Goal: Information Seeking & Learning: Find specific fact

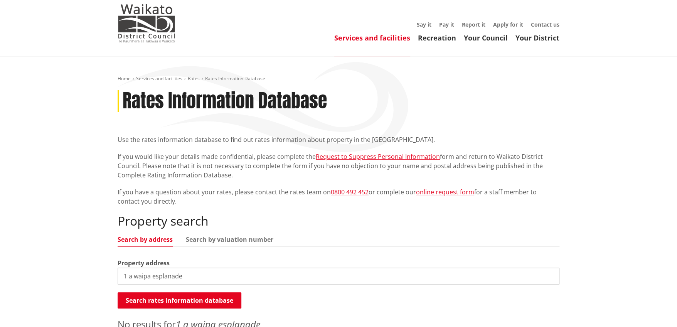
scroll to position [38, 0]
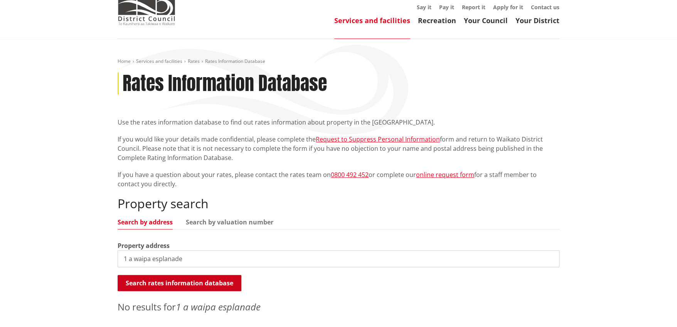
click at [157, 280] on button "Search rates information database" at bounding box center [180, 283] width 124 height 16
drag, startPoint x: 199, startPoint y: 264, endPoint x: 154, endPoint y: 259, distance: 45.4
click at [154, 259] on input "1 a waipa esplanade" at bounding box center [339, 258] width 442 height 17
click at [130, 257] on input "1 a waipa" at bounding box center [339, 258] width 442 height 17
click at [132, 258] on input "1 a waipa" at bounding box center [339, 258] width 442 height 17
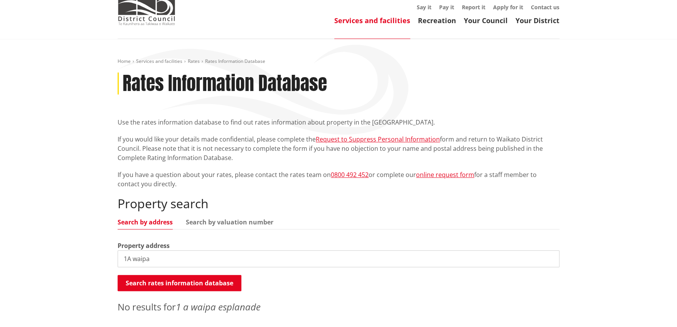
type input "1A waipa"
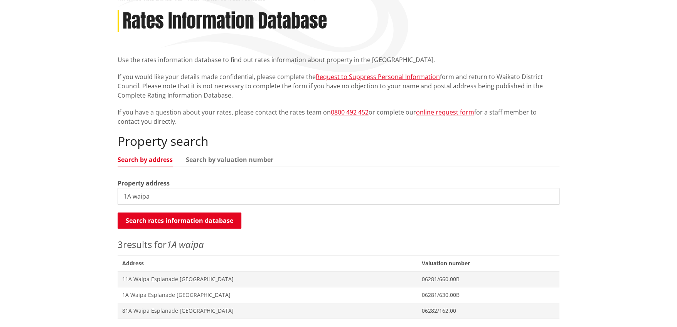
scroll to position [193, 0]
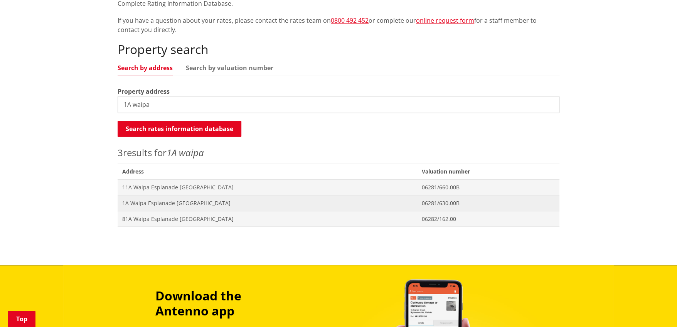
click at [159, 199] on span "1A Waipa Esplanade NGARUAWAHIA" at bounding box center [267, 203] width 290 height 8
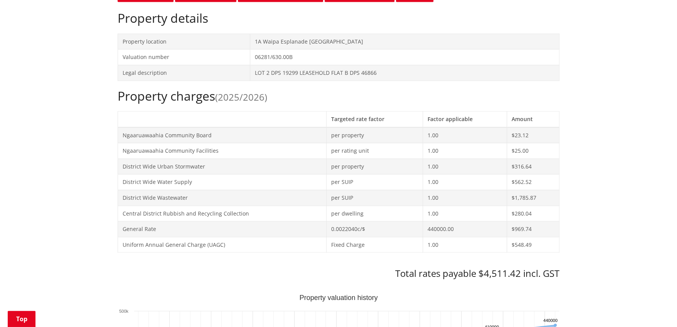
scroll to position [308, 0]
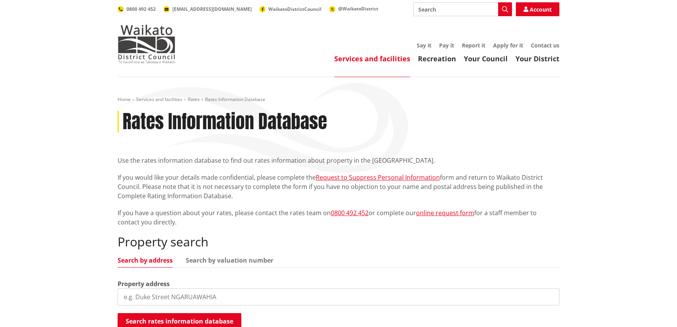
scroll to position [193, 0]
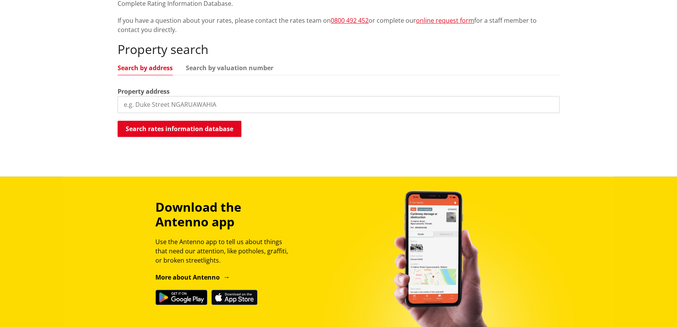
click at [189, 100] on input "search" at bounding box center [339, 104] width 442 height 17
type input "5 thomas street"
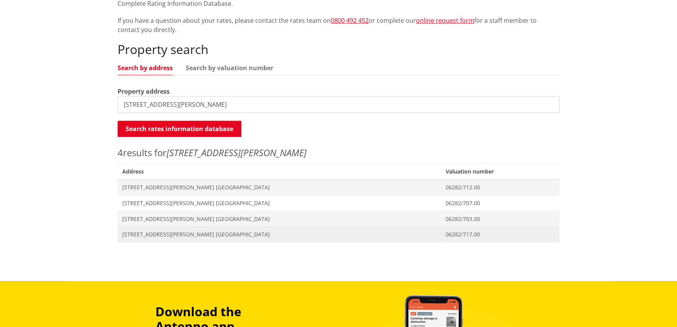
click at [140, 235] on span "5 Thomas Street NGARUAWAHIA" at bounding box center [279, 235] width 314 height 8
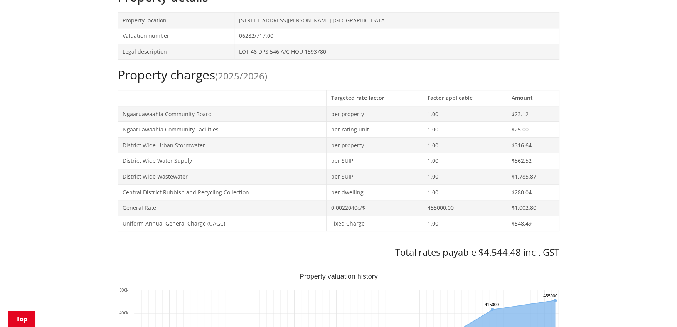
scroll to position [77, 0]
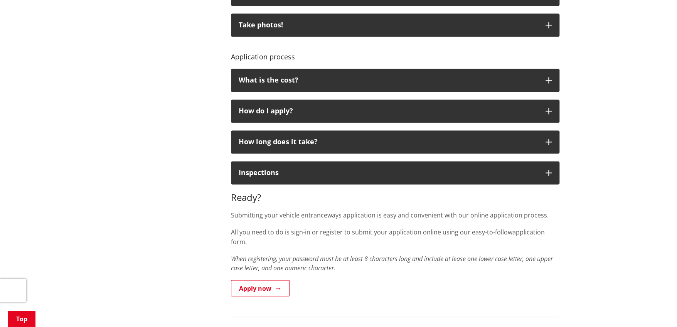
scroll to position [540, 0]
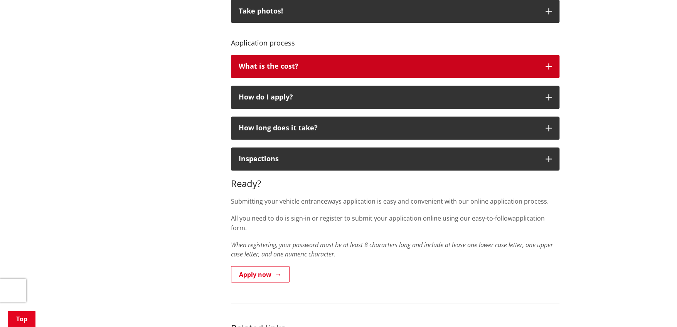
click at [542, 62] on button "What is the cost?" at bounding box center [395, 66] width 329 height 23
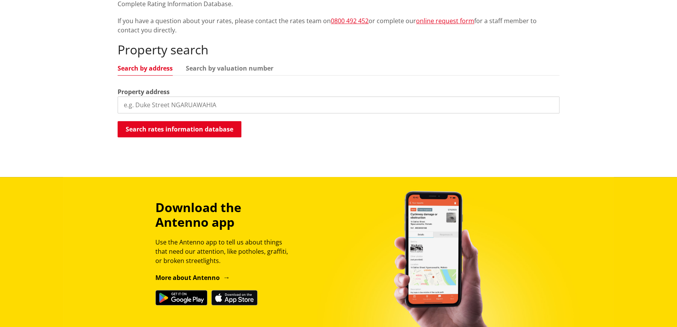
click at [207, 103] on input "search" at bounding box center [339, 104] width 442 height 17
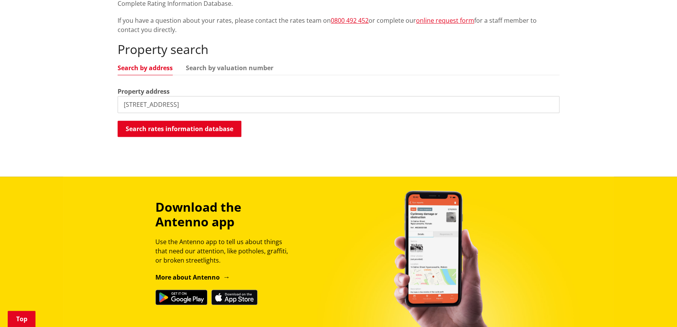
type input "[STREET_ADDRESS]"
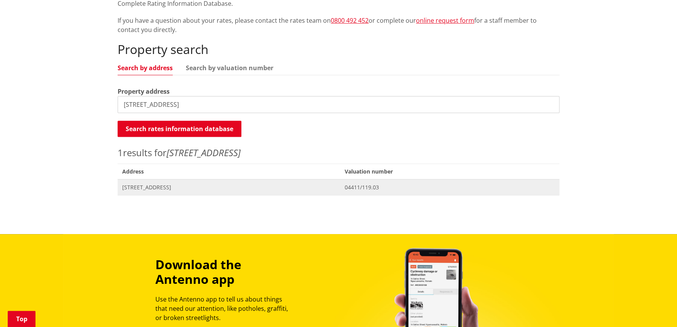
click at [175, 188] on span "[STREET_ADDRESS]" at bounding box center [228, 188] width 213 height 8
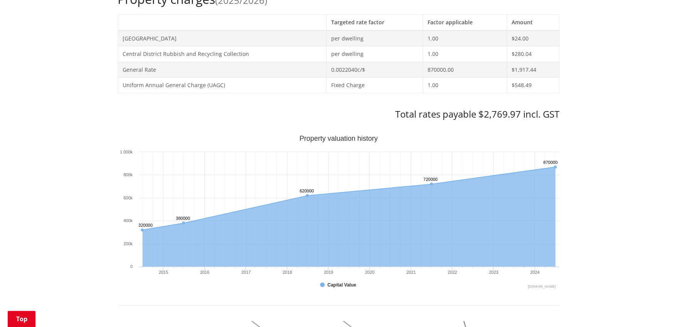
scroll to position [347, 0]
